Goal: Go to known website: Go to known website

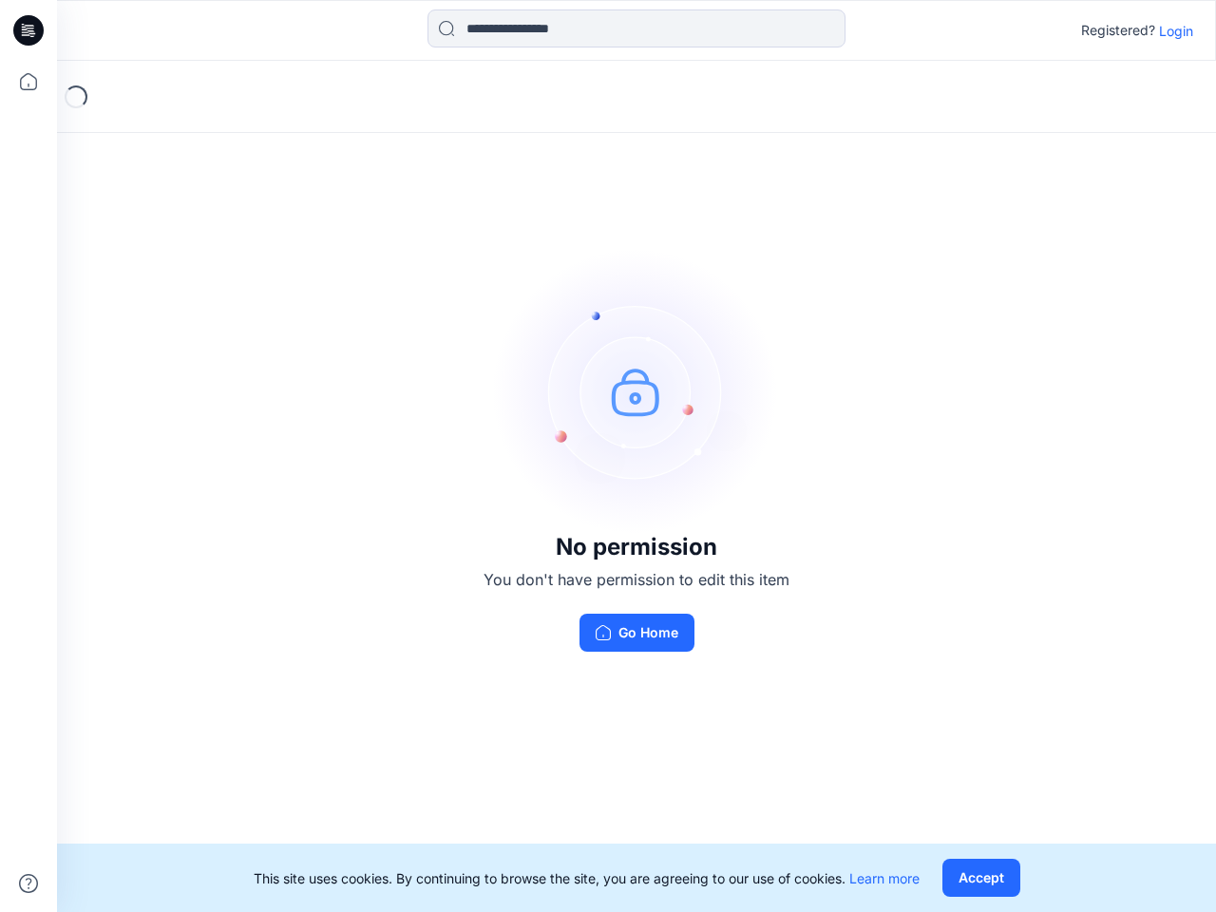
click at [608, 456] on img at bounding box center [636, 391] width 285 height 285
click at [29, 30] on icon at bounding box center [32, 30] width 8 height 1
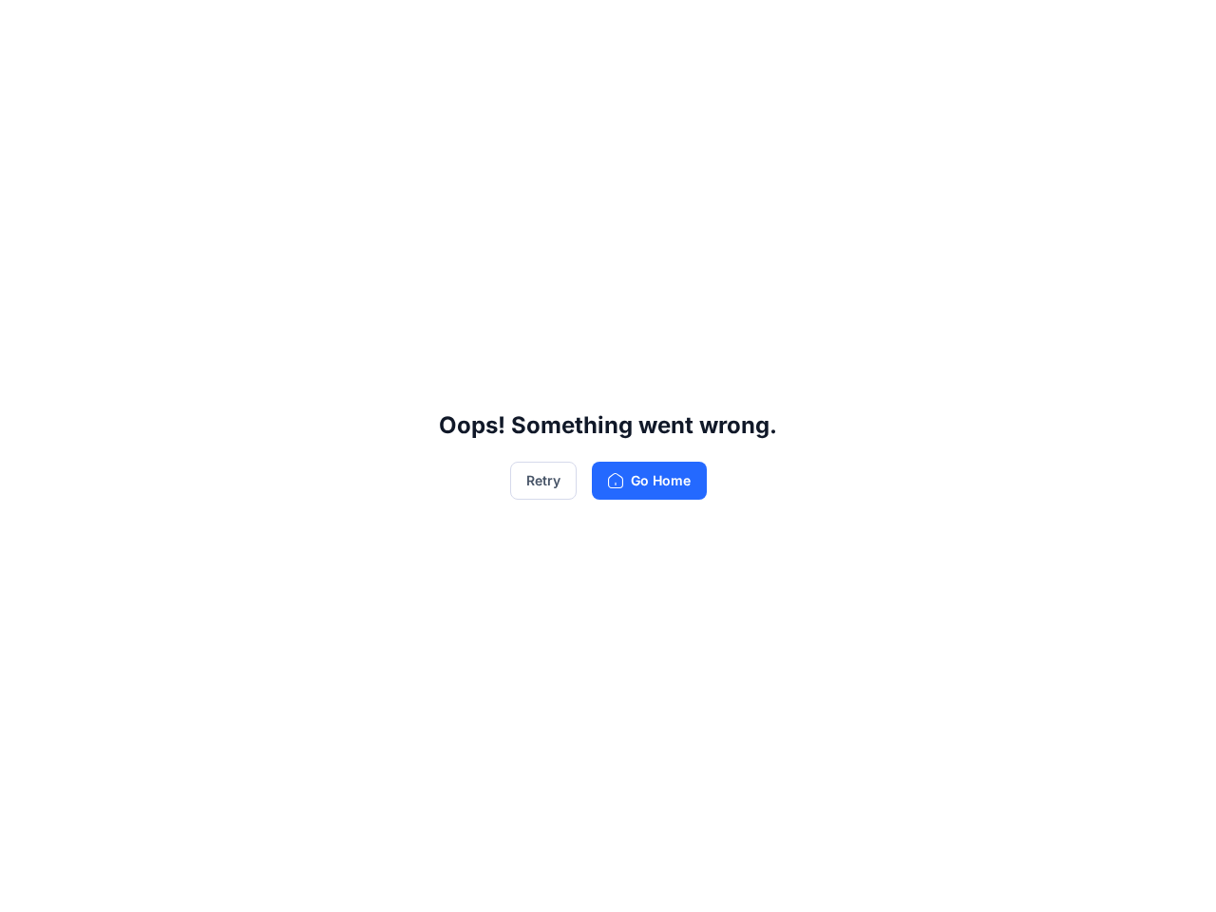
click at [28, 82] on div "Oops! Something went wrong. Retry Go Home" at bounding box center [608, 456] width 1216 height 912
click at [28, 883] on div "Oops! Something went wrong. Retry Go Home" at bounding box center [608, 456] width 1216 height 912
click at [636, 28] on div "Oops! Something went wrong. Retry Go Home" at bounding box center [608, 456] width 1216 height 912
click at [1176, 30] on div "Oops! Something went wrong. Retry Go Home" at bounding box center [608, 456] width 1216 height 912
click at [980, 878] on div "Oops! Something went wrong. Retry Go Home" at bounding box center [608, 456] width 1216 height 912
